Goal: Transaction & Acquisition: Purchase product/service

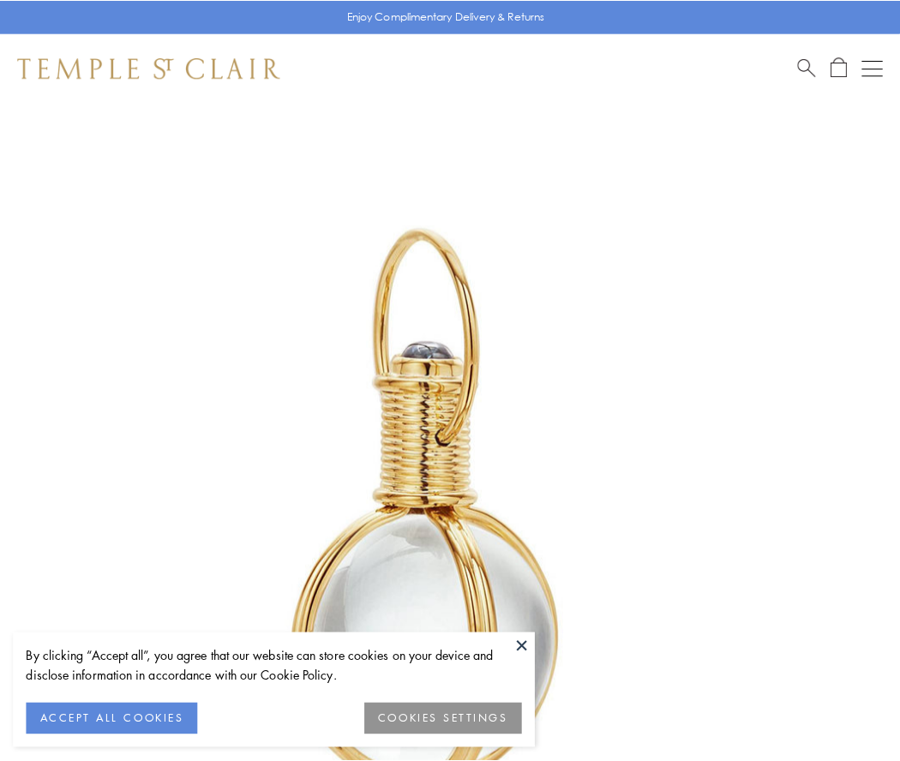
scroll to position [447, 0]
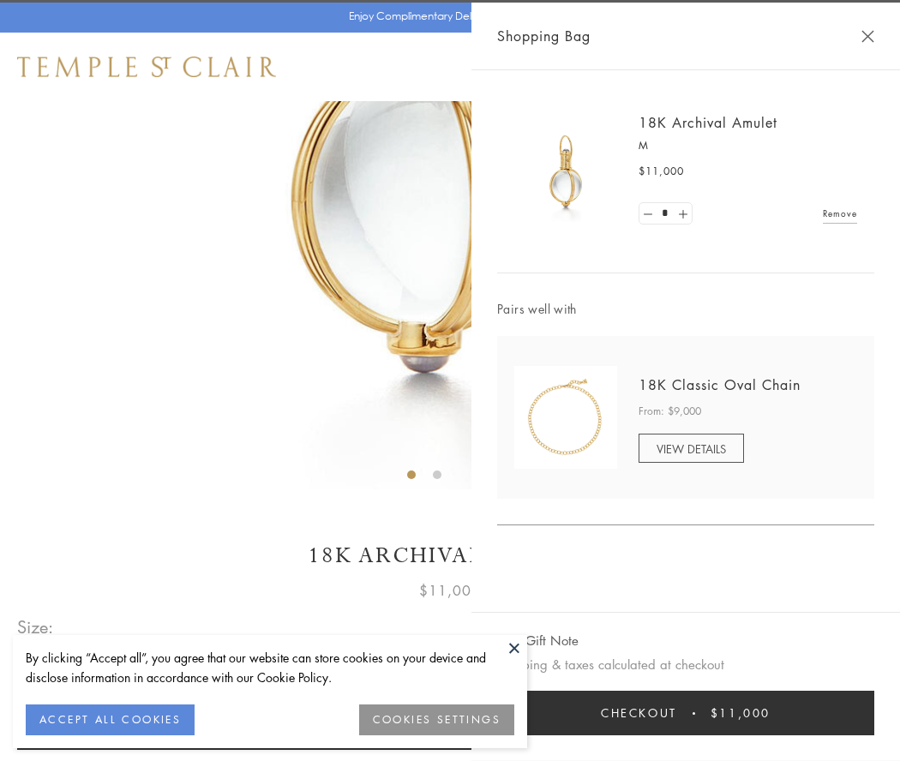
click at [685, 713] on button "Checkout $11,000" at bounding box center [685, 713] width 377 height 45
